Goal: Find specific page/section: Find specific page/section

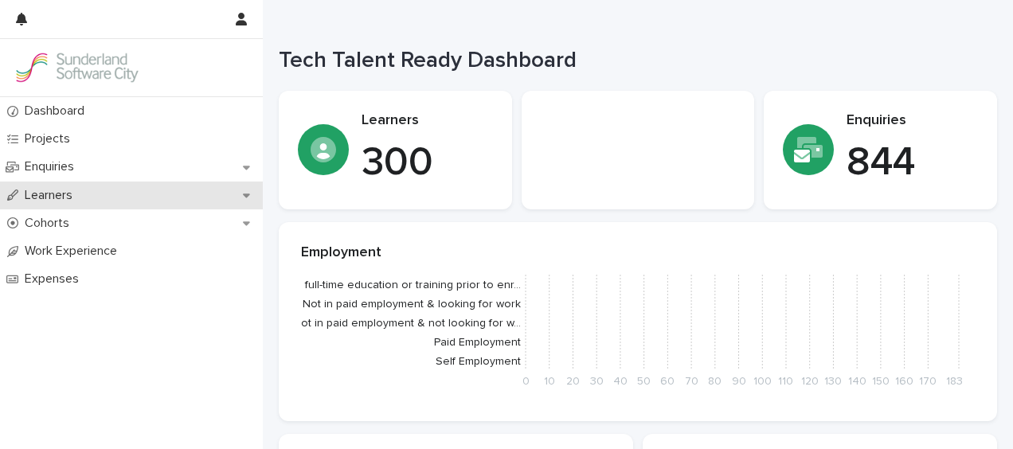
click at [76, 194] on p "Learners" at bounding box center [51, 195] width 67 height 15
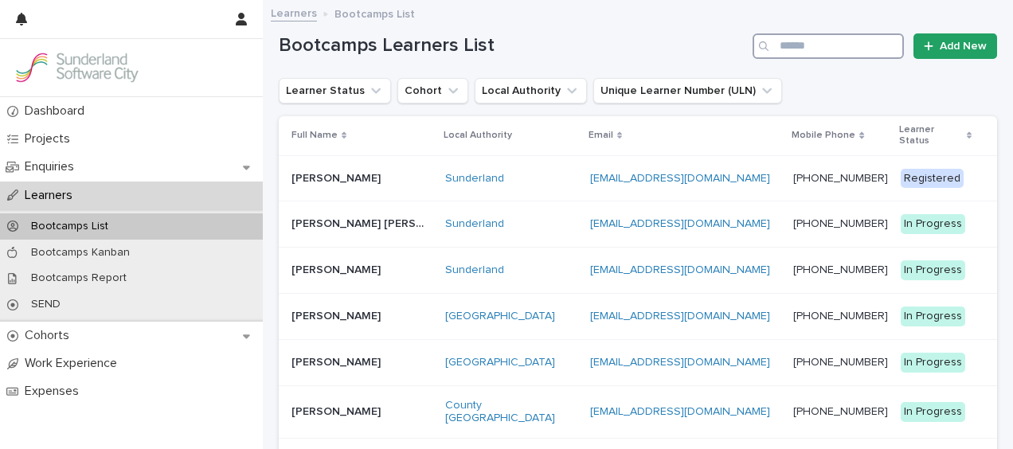
click at [836, 43] on input "Search" at bounding box center [828, 45] width 151 height 25
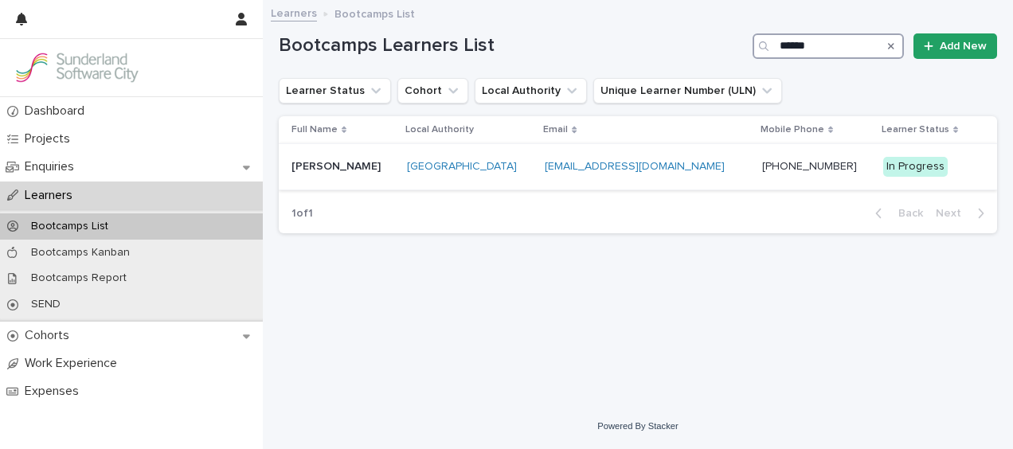
type input "******"
click at [371, 165] on p "[PERSON_NAME]" at bounding box center [338, 165] width 92 height 17
